Goal: Information Seeking & Learning: Learn about a topic

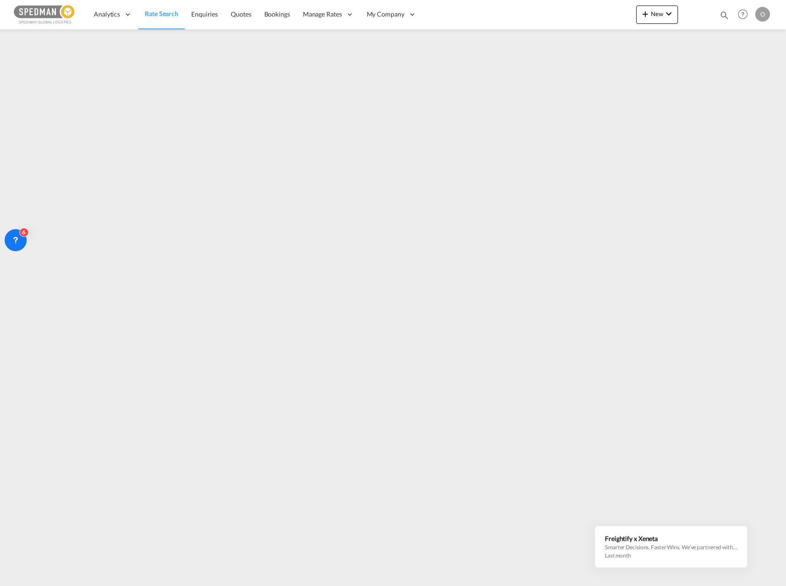
drag, startPoint x: 336, startPoint y: 341, endPoint x: 340, endPoint y: 305, distance: 36.5
click at [336, 335] on md-content "Analytics Dashboard Rate Search Enquiries Quotes Bookings" at bounding box center [393, 293] width 786 height 586
drag, startPoint x: 30, startPoint y: 379, endPoint x: 46, endPoint y: 286, distance: 94.6
click at [30, 379] on md-content "Analytics Dashboard Rate Search Enquiries Quotes Bookings" at bounding box center [393, 293] width 786 height 586
